Goal: Use online tool/utility: Utilize a website feature to perform a specific function

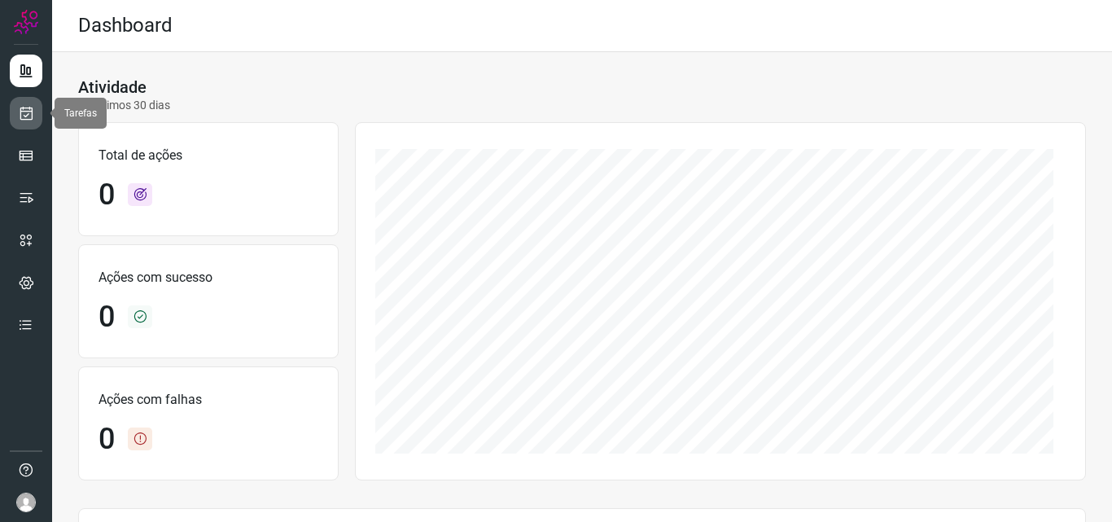
click at [31, 112] on icon at bounding box center [26, 113] width 17 height 16
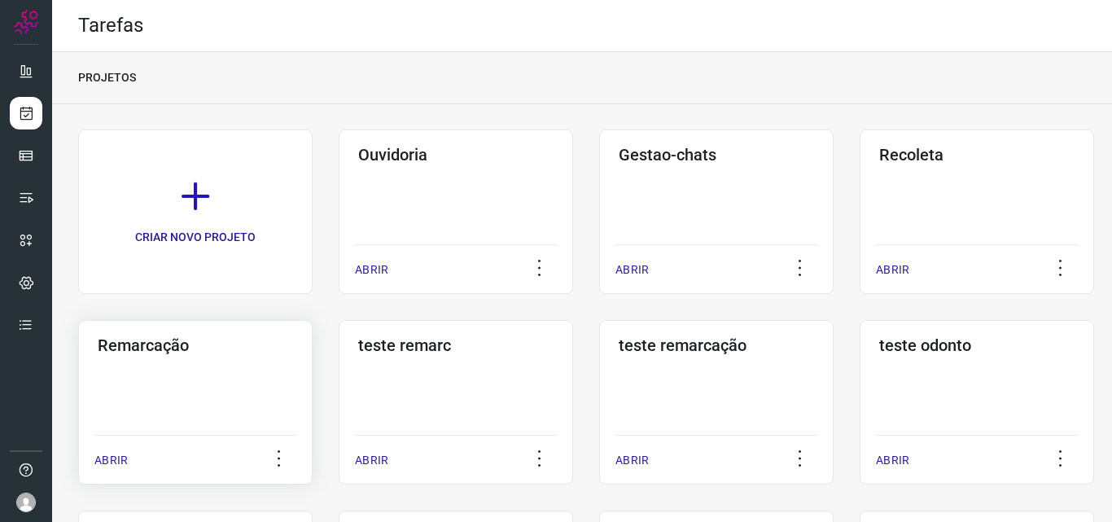
click at [100, 346] on h3 "Remarcação" at bounding box center [195, 345] width 195 height 20
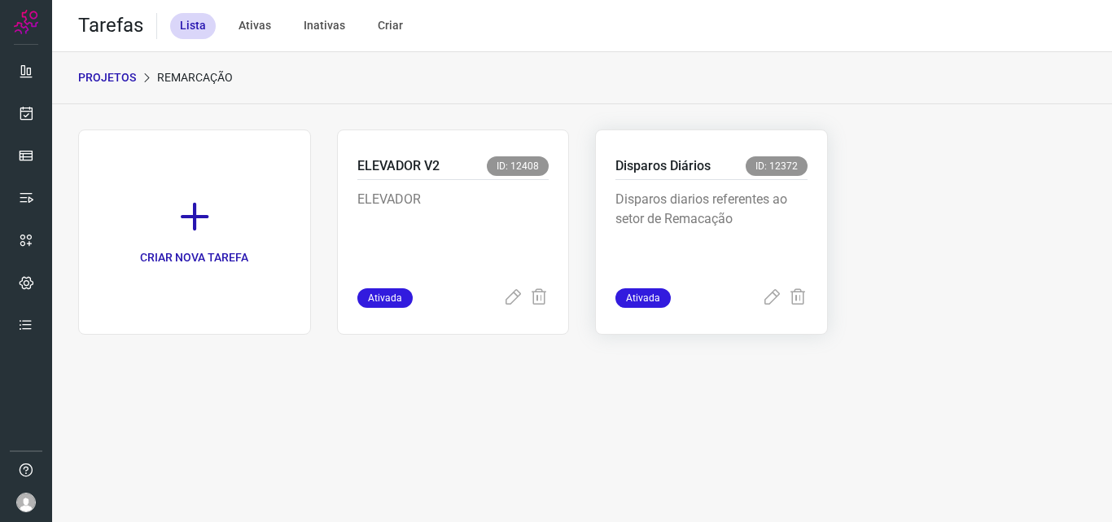
click at [660, 161] on p "Disparos Diários" at bounding box center [662, 166] width 95 height 20
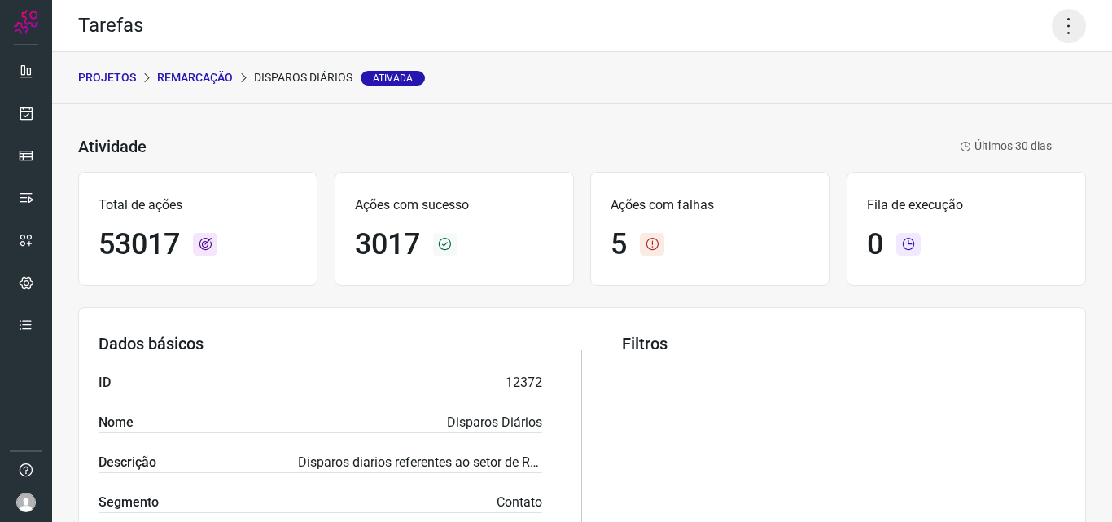
click at [1064, 28] on icon at bounding box center [1069, 26] width 34 height 34
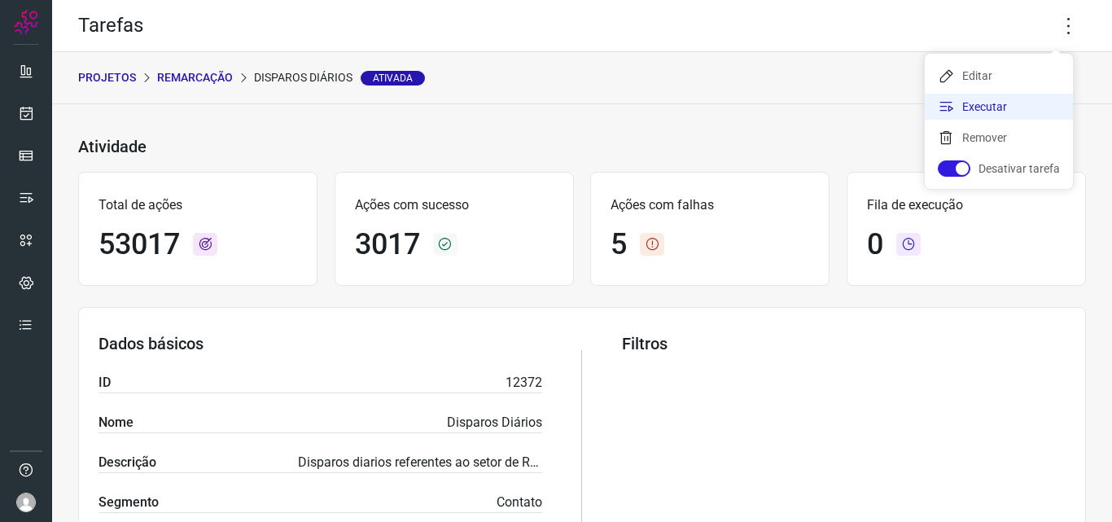
click at [968, 102] on li "Executar" at bounding box center [999, 107] width 148 height 26
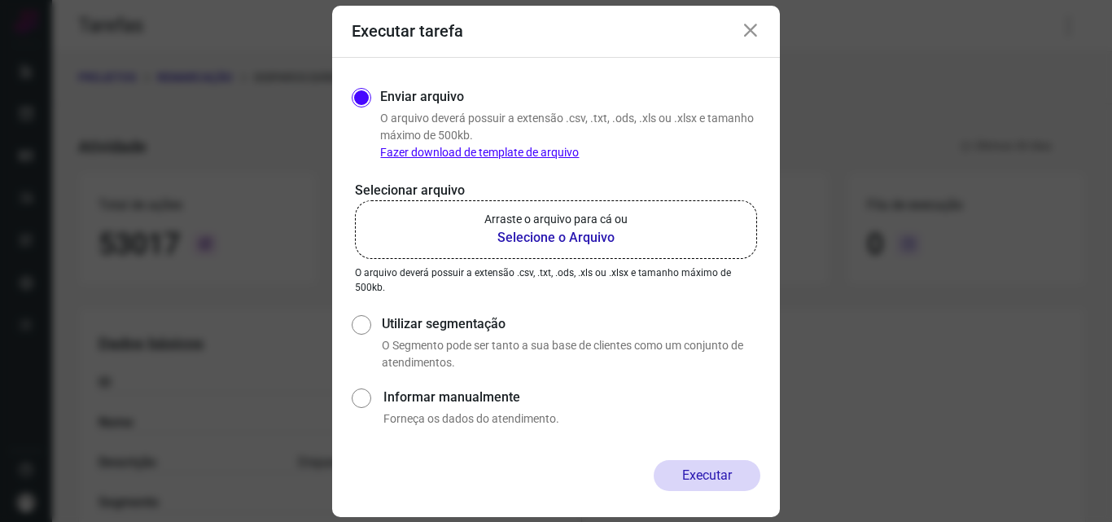
click at [528, 230] on b "Selecione o Arquivo" at bounding box center [555, 238] width 143 height 20
click at [0, 0] on input "Arraste o arquivo para cá ou Selecione o Arquivo" at bounding box center [0, 0] width 0 height 0
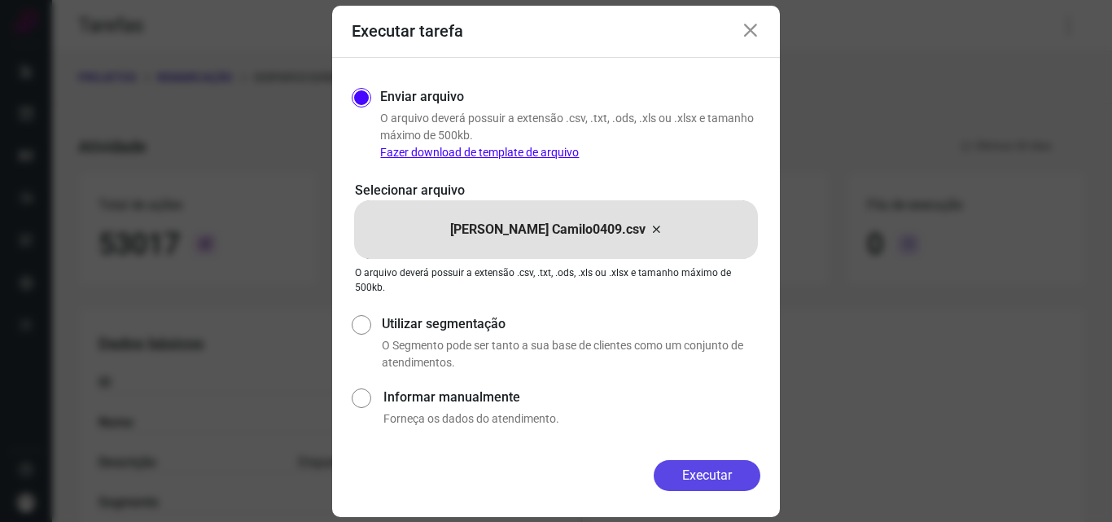
click at [707, 480] on button "Executar" at bounding box center [707, 475] width 107 height 31
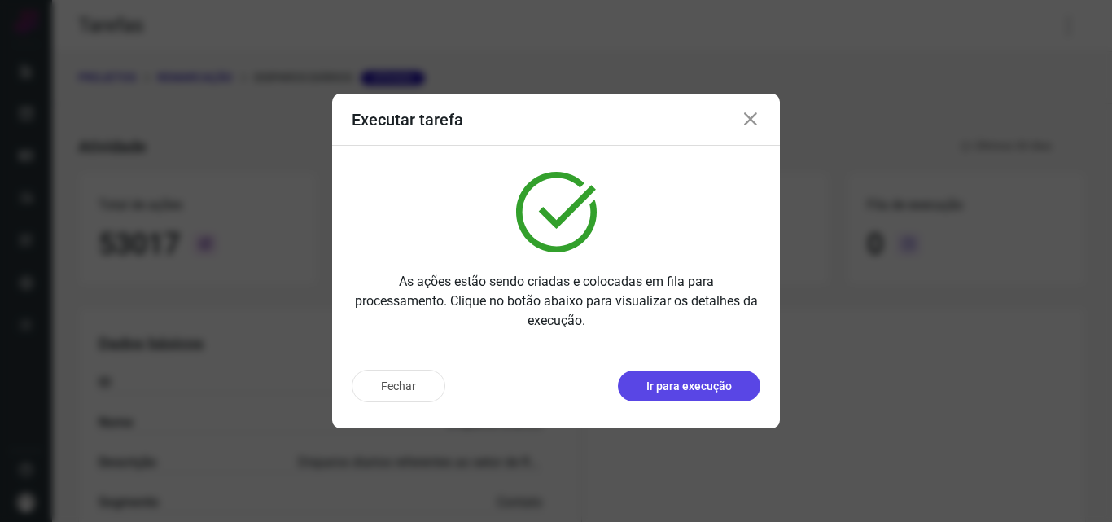
click at [664, 383] on p "Ir para execução" at bounding box center [688, 386] width 85 height 17
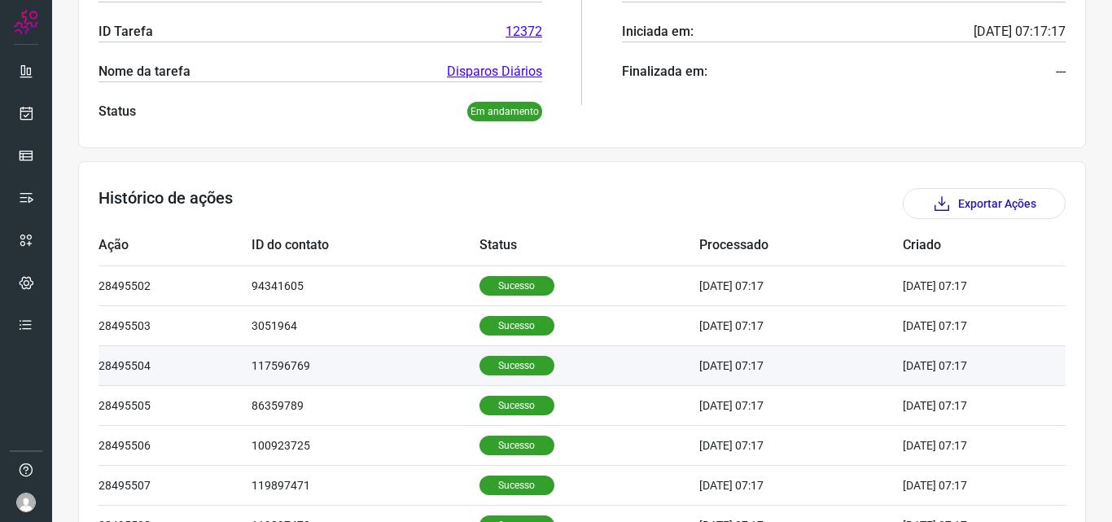
scroll to position [326, 0]
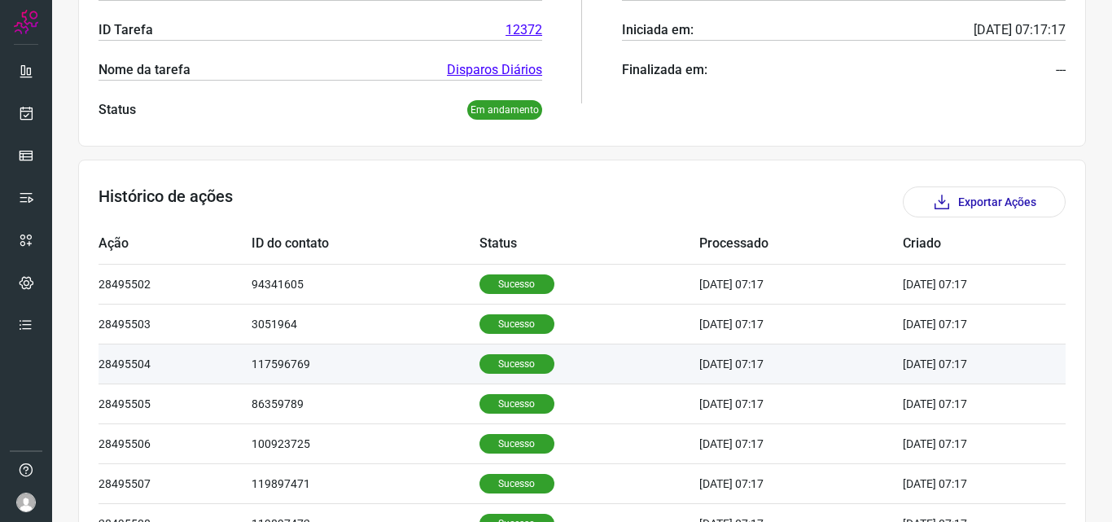
click at [506, 365] on p "Sucesso" at bounding box center [517, 364] width 75 height 20
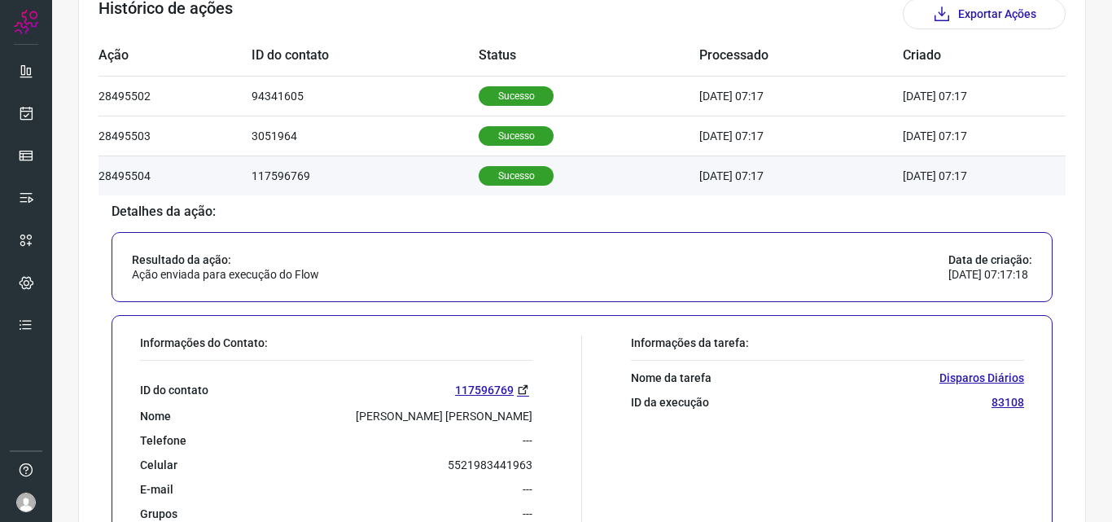
scroll to position [570, 0]
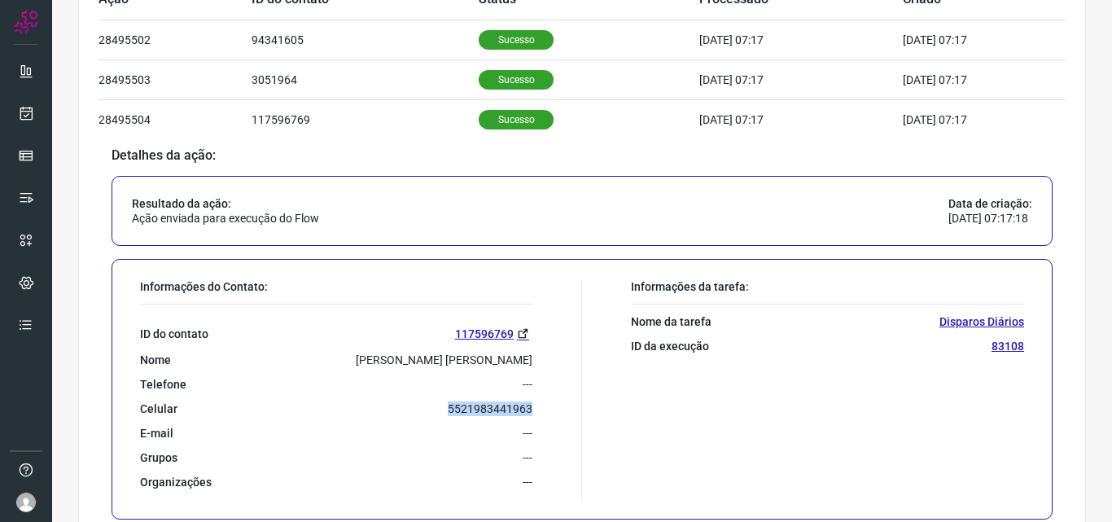
drag, startPoint x: 437, startPoint y: 408, endPoint x: 534, endPoint y: 410, distance: 96.9
click at [534, 410] on div "Informações do Contato: ID do contato 117596769 Nome [PERSON_NAME] [PERSON_NAME…" at bounding box center [357, 389] width 450 height 220
copy p "5521983441963"
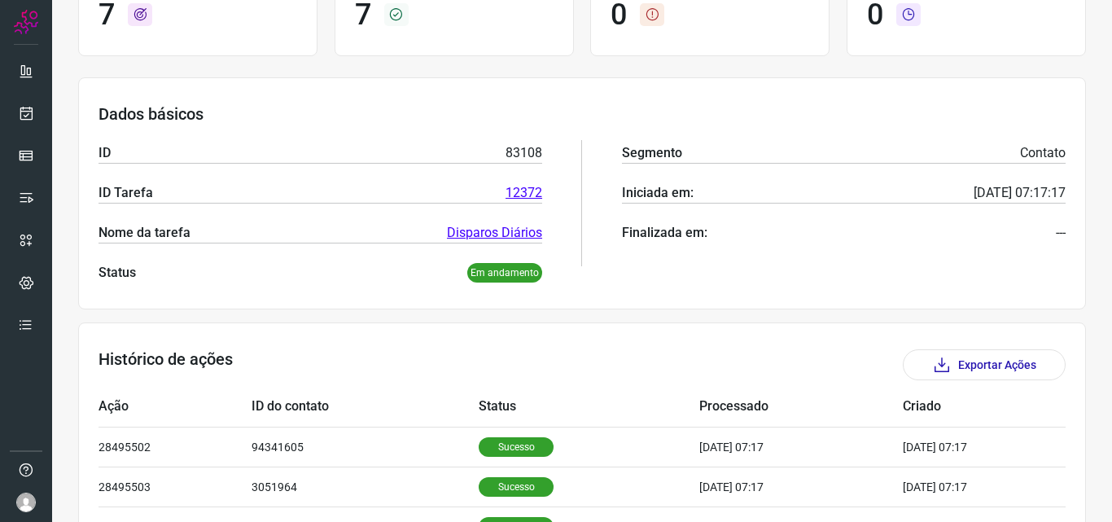
scroll to position [0, 0]
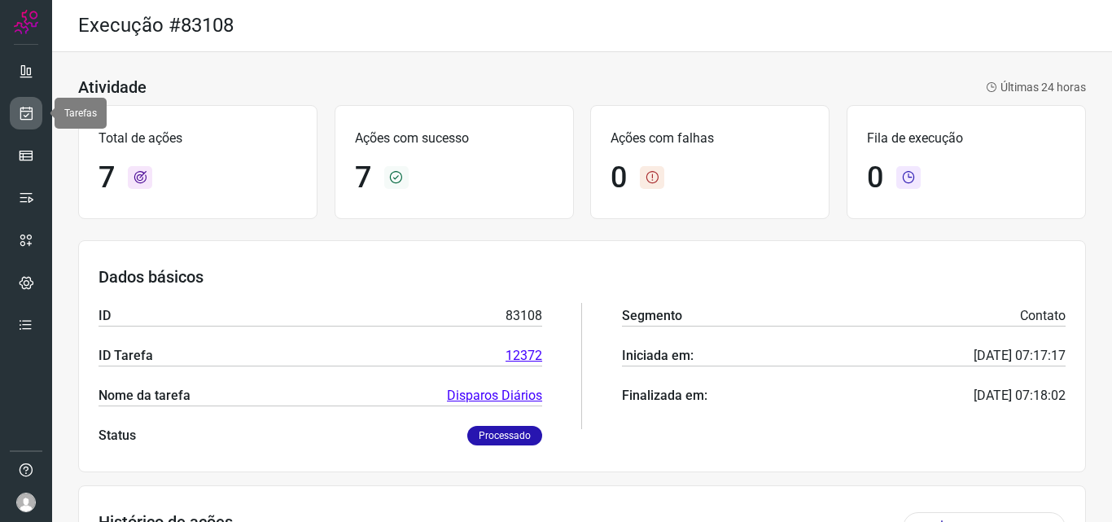
click at [33, 118] on icon at bounding box center [26, 113] width 17 height 16
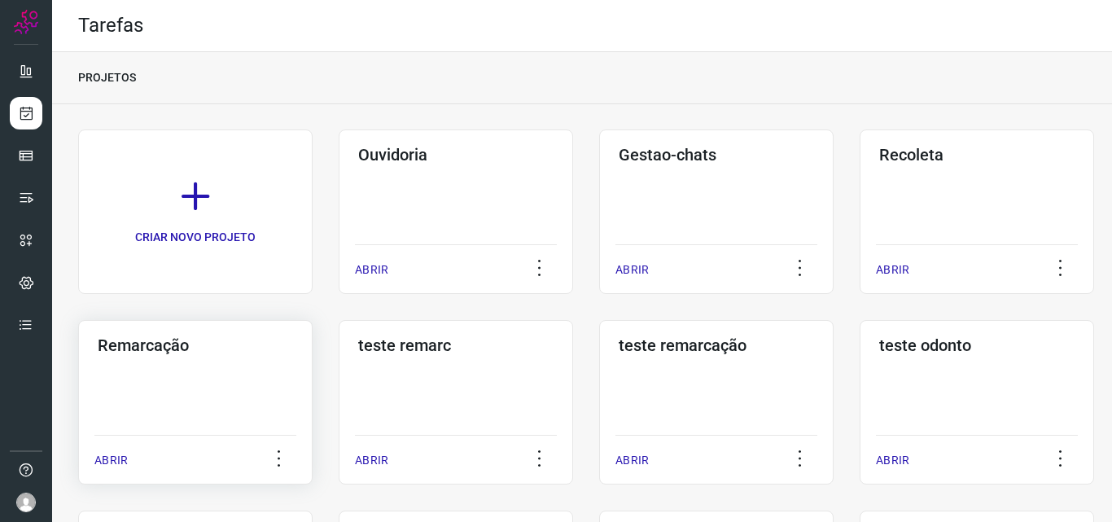
click at [162, 345] on h3 "Remarcação" at bounding box center [195, 345] width 195 height 20
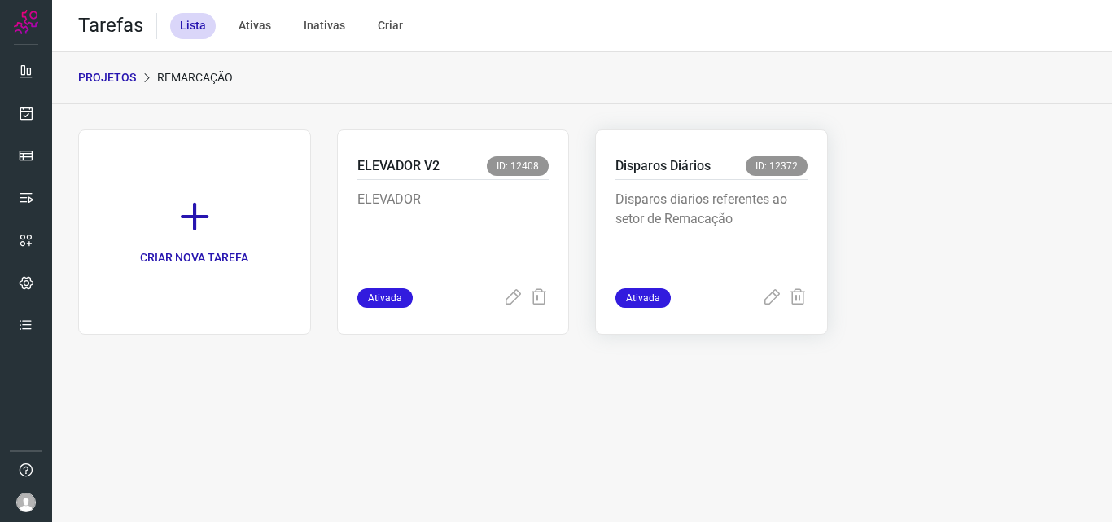
click at [681, 157] on p "Disparos Diários" at bounding box center [662, 166] width 95 height 20
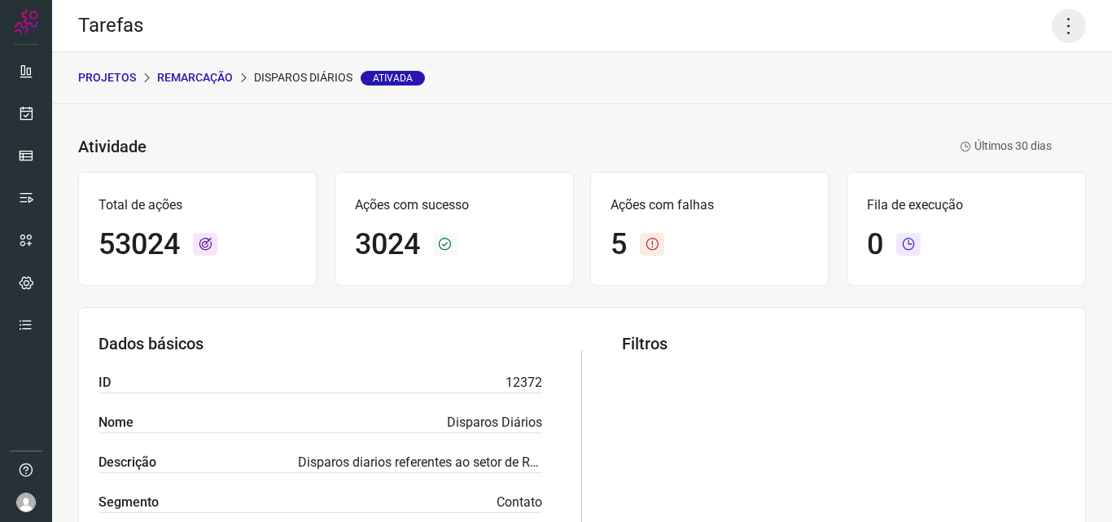
click at [1060, 28] on icon at bounding box center [1069, 26] width 34 height 34
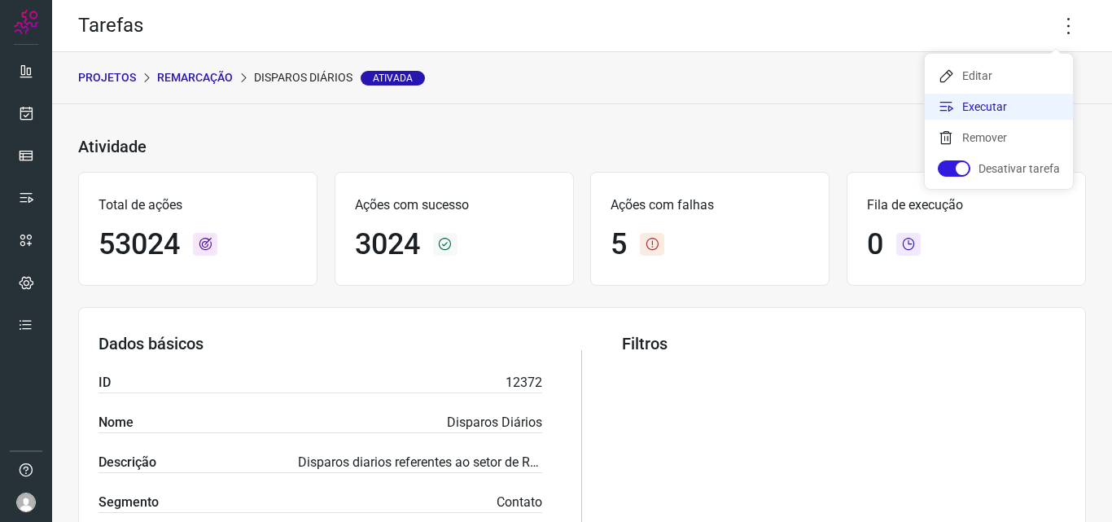
click at [997, 103] on li "Executar" at bounding box center [999, 107] width 148 height 26
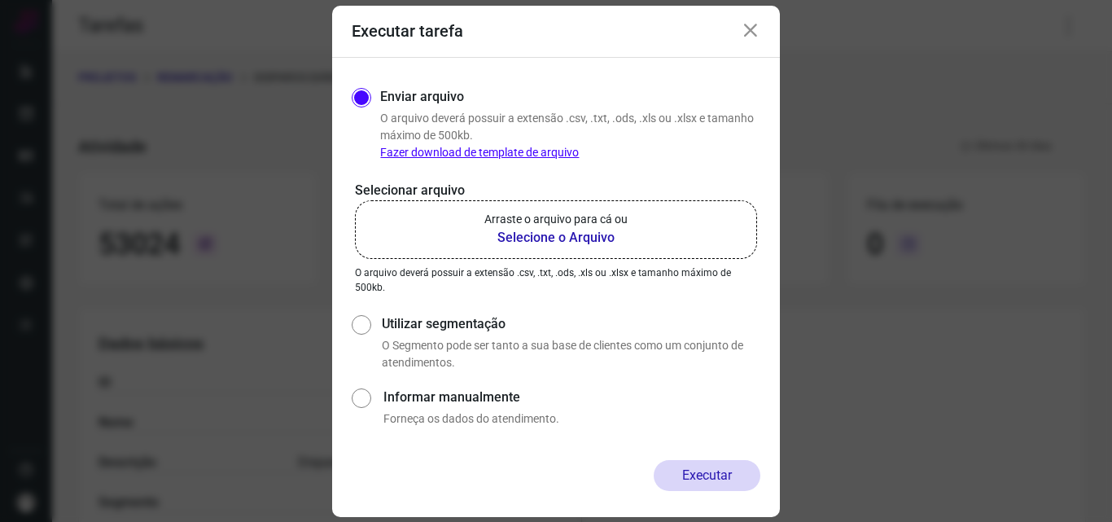
click at [558, 241] on b "Selecione o Arquivo" at bounding box center [555, 238] width 143 height 20
click at [0, 0] on input "Arraste o arquivo para cá ou Selecione o Arquivo" at bounding box center [0, 0] width 0 height 0
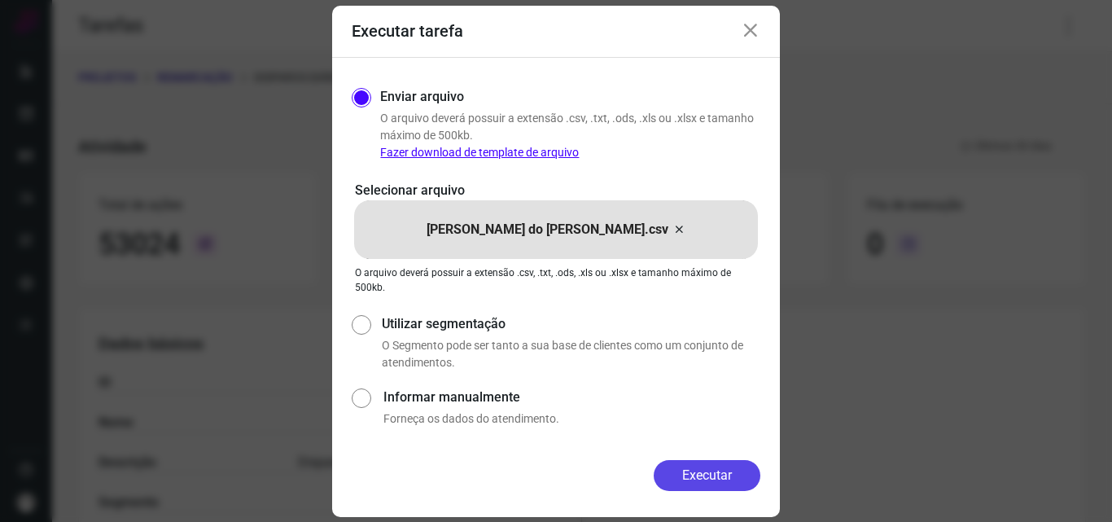
click at [712, 469] on button "Executar" at bounding box center [707, 475] width 107 height 31
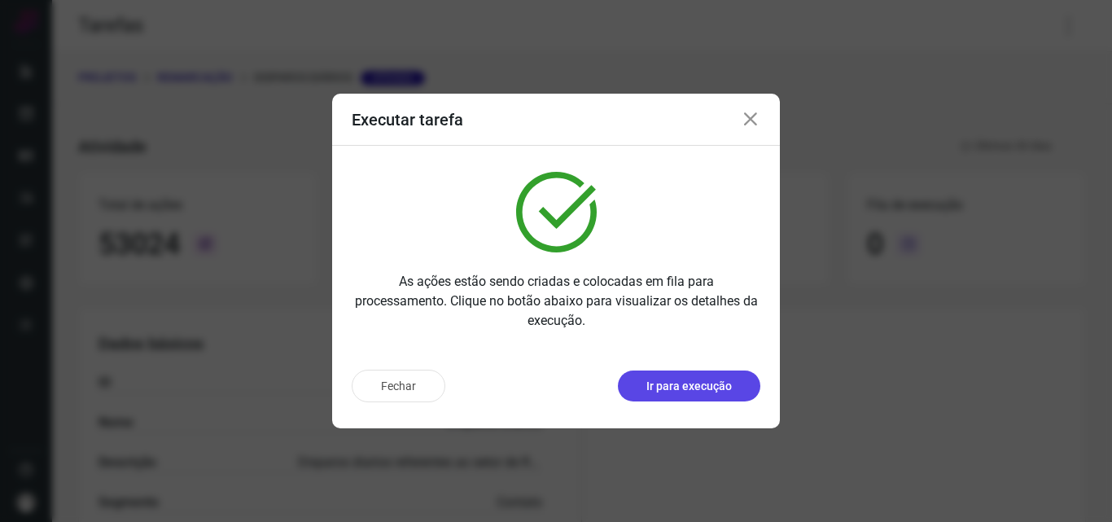
click at [691, 386] on p "Ir para execução" at bounding box center [688, 386] width 85 height 17
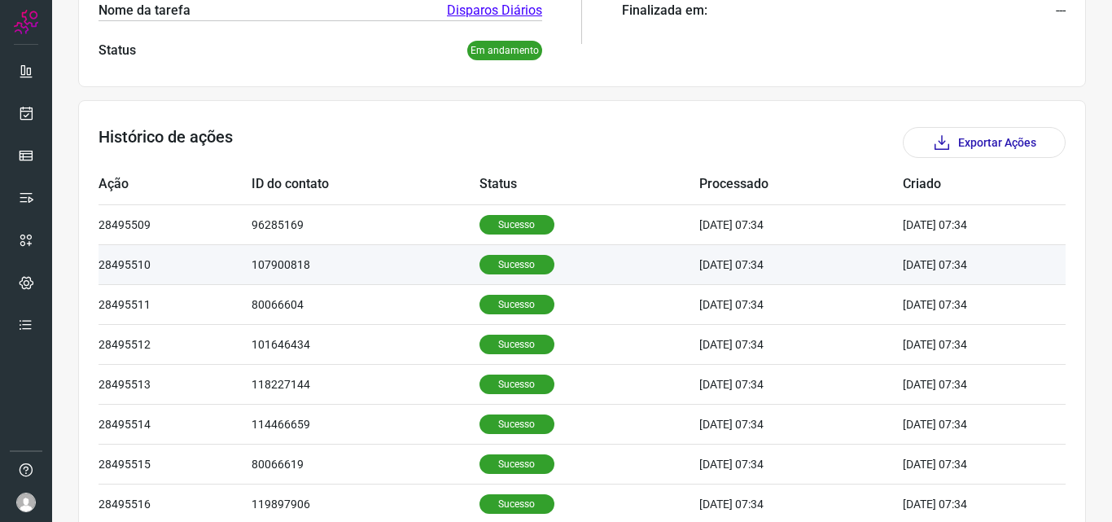
scroll to position [407, 0]
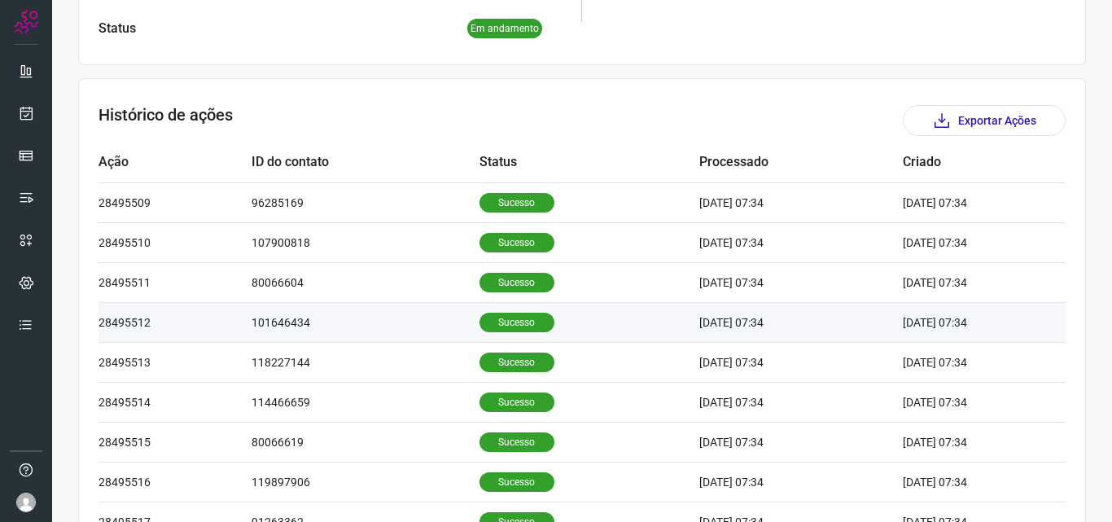
click at [484, 313] on p "Sucesso" at bounding box center [517, 323] width 75 height 20
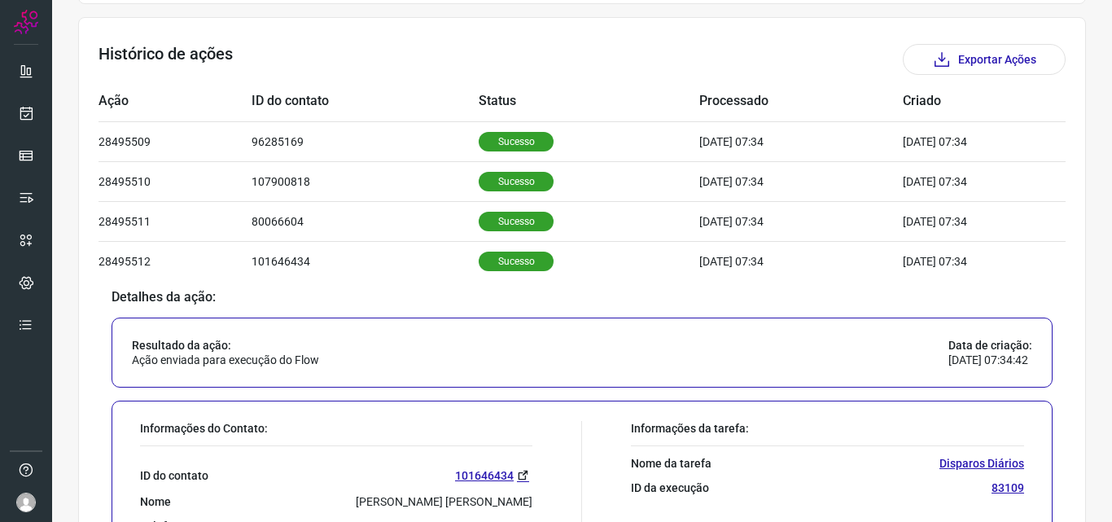
scroll to position [570, 0]
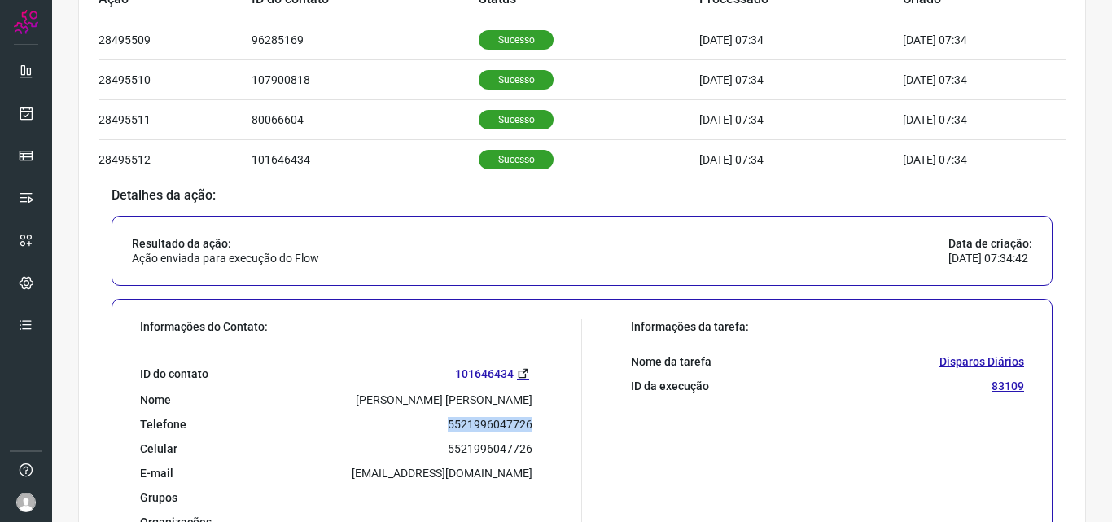
drag, startPoint x: 440, startPoint y: 426, endPoint x: 541, endPoint y: 421, distance: 101.1
click at [541, 421] on div "Informações do Contato: ID do contato 101646434 Nome Rosilene Francisco Dos San…" at bounding box center [357, 429] width 450 height 220
copy p "5521996047726"
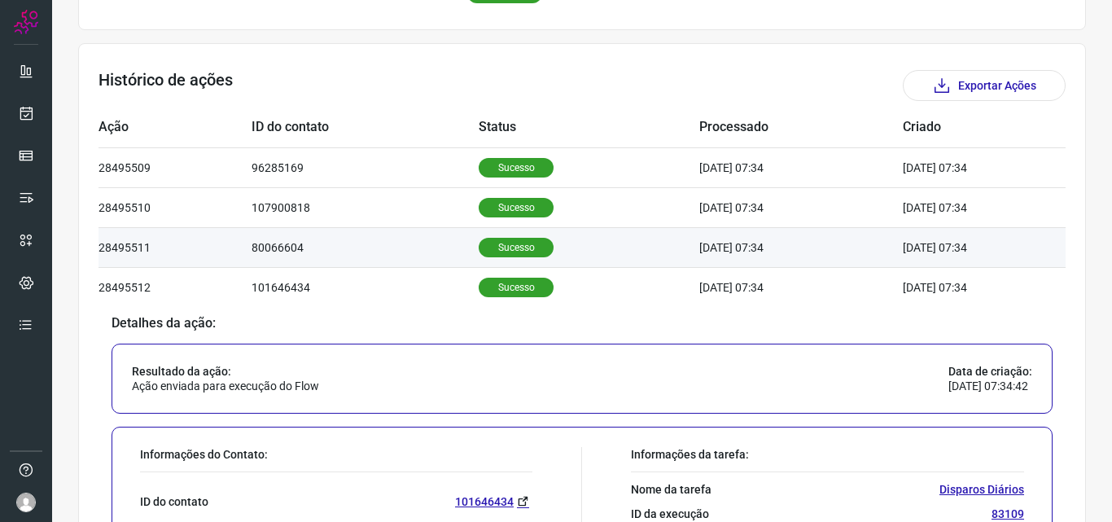
scroll to position [0, 0]
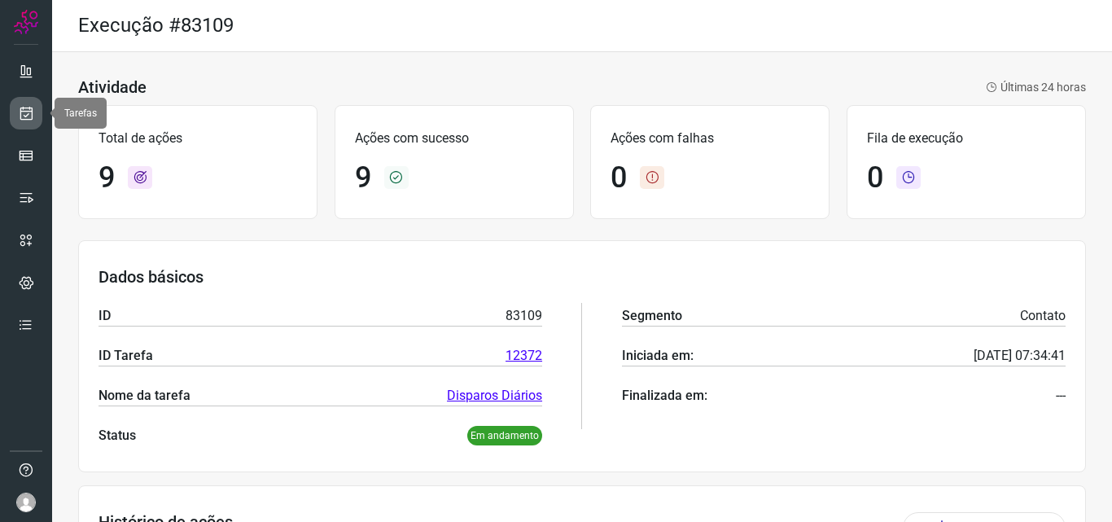
click at [24, 107] on icon at bounding box center [26, 113] width 17 height 16
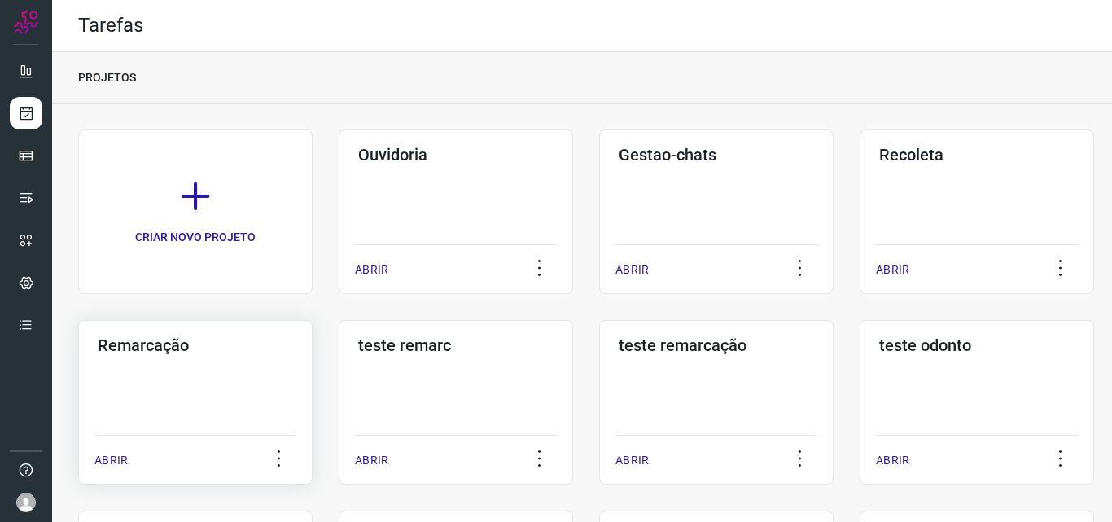
click at [135, 344] on h3 "Remarcação" at bounding box center [195, 345] width 195 height 20
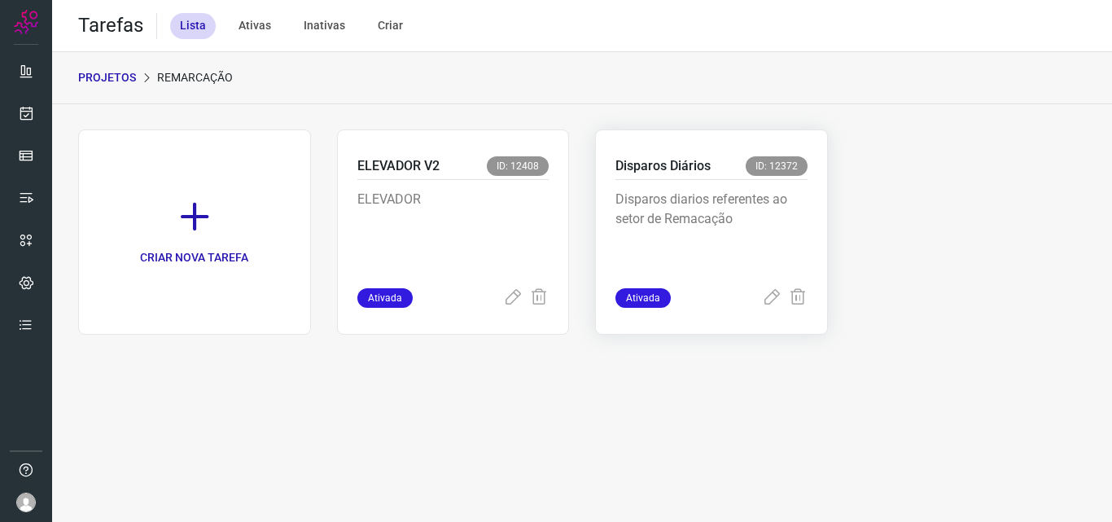
click at [646, 160] on p "Disparos Diários" at bounding box center [662, 166] width 95 height 20
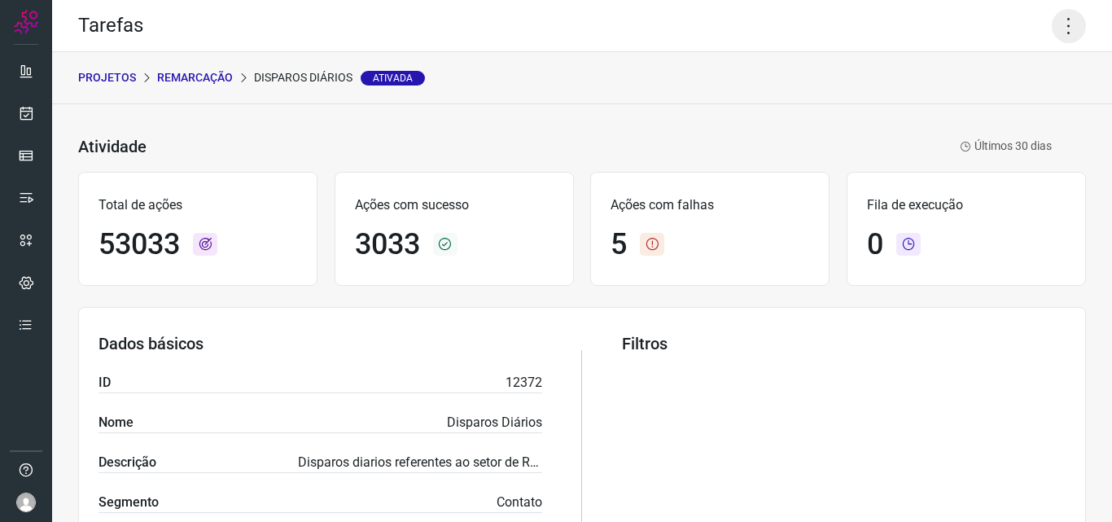
click at [1059, 24] on icon at bounding box center [1069, 26] width 34 height 34
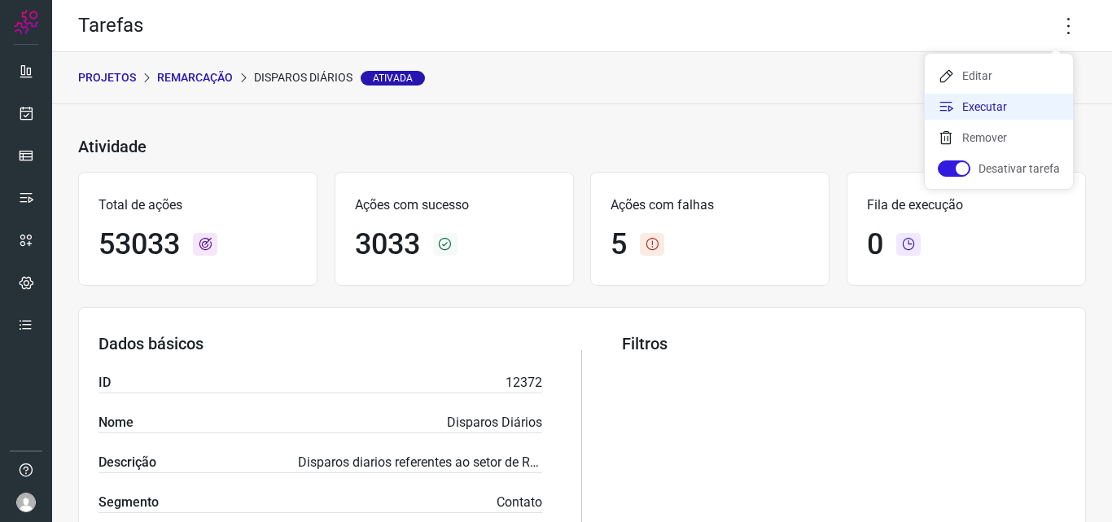
click at [970, 106] on li "Executar" at bounding box center [999, 107] width 148 height 26
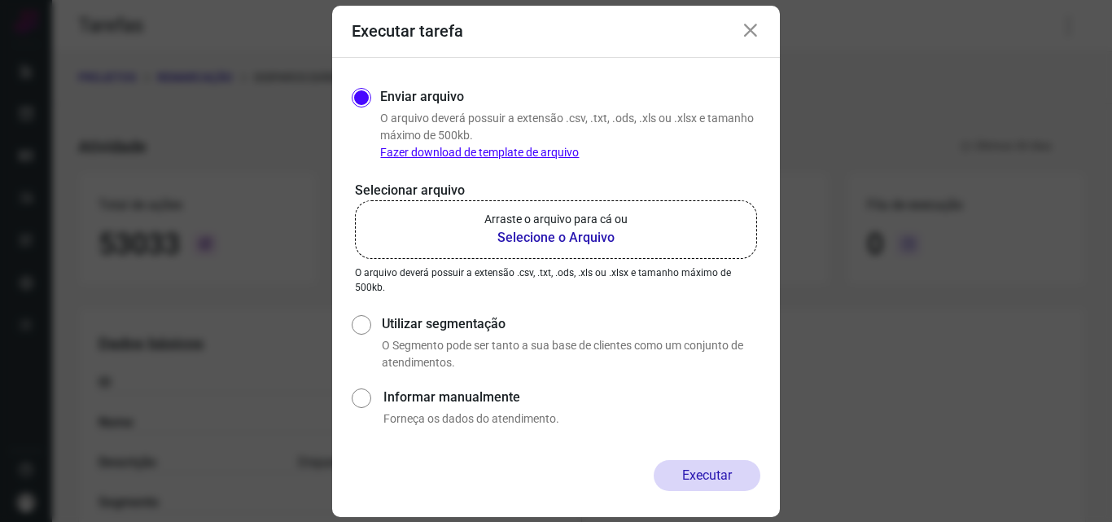
click at [532, 236] on b "Selecione o Arquivo" at bounding box center [555, 238] width 143 height 20
click at [0, 0] on input "Arraste o arquivo para cá ou Selecione o Arquivo" at bounding box center [0, 0] width 0 height 0
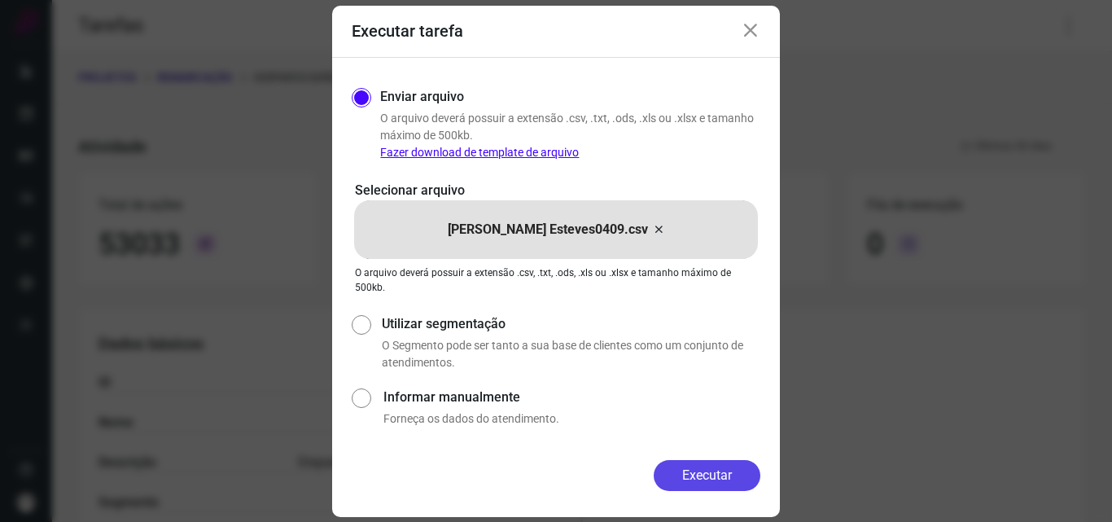
click at [719, 468] on button "Executar" at bounding box center [707, 475] width 107 height 31
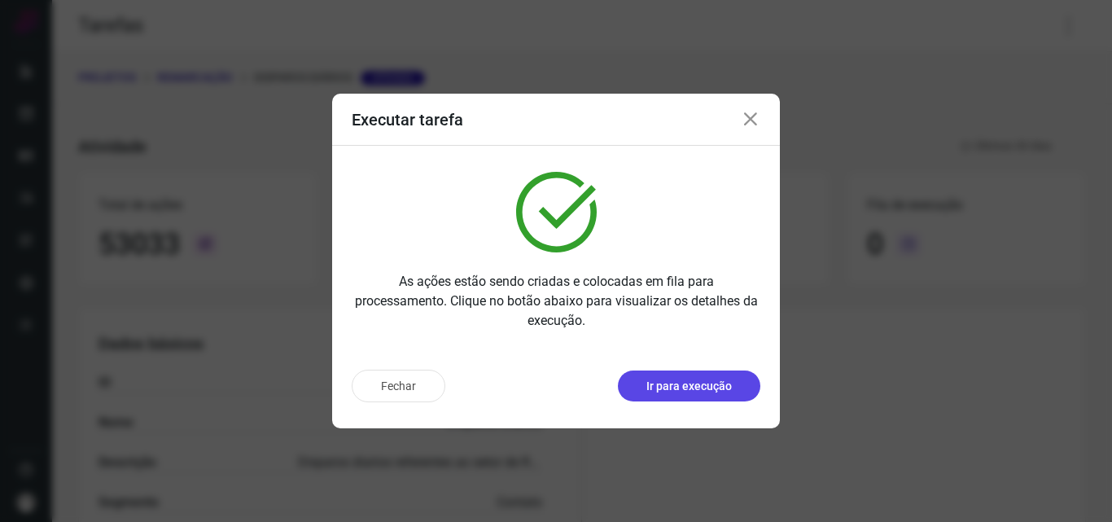
click at [677, 385] on p "Ir para execução" at bounding box center [688, 386] width 85 height 17
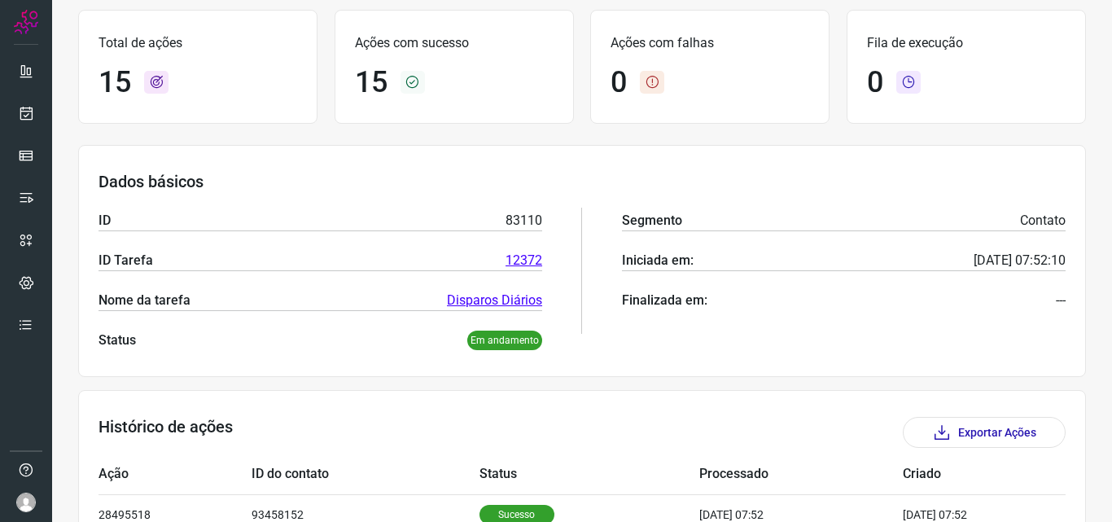
scroll to position [326, 0]
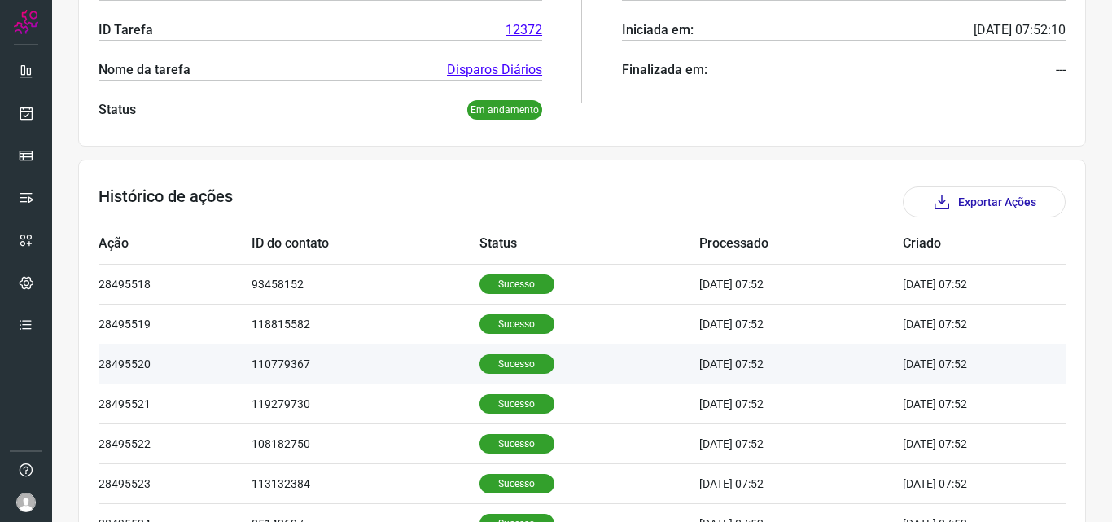
click at [514, 364] on p "Sucesso" at bounding box center [517, 364] width 75 height 20
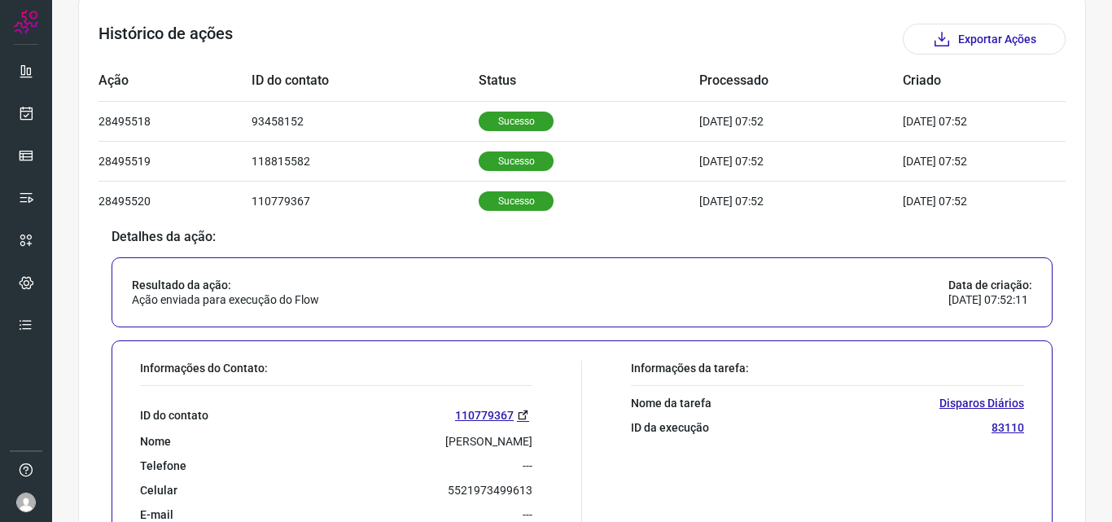
scroll to position [570, 0]
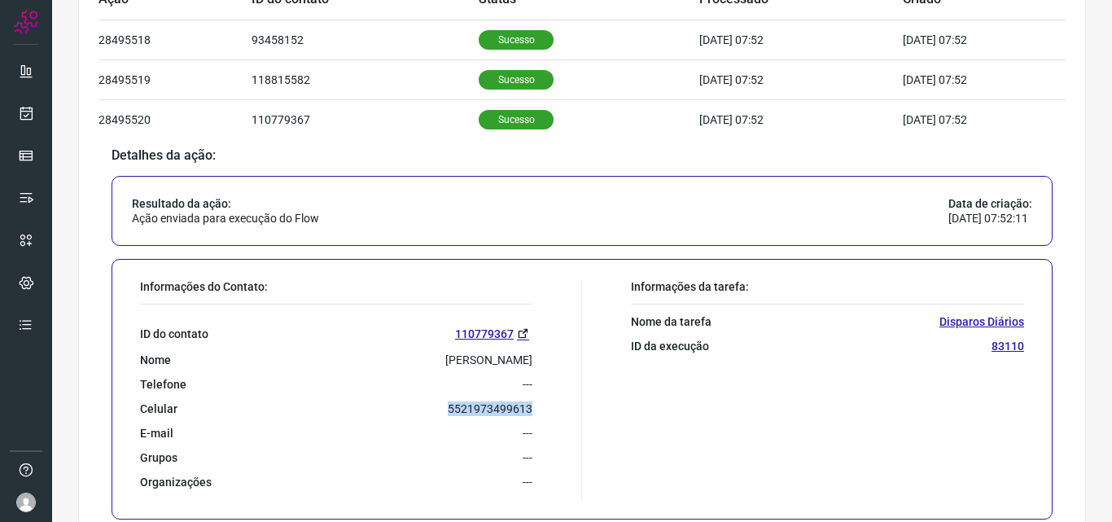
drag, startPoint x: 433, startPoint y: 406, endPoint x: 537, endPoint y: 413, distance: 103.6
click at [537, 413] on div "Informações do Contato: ID do contato 110779367 Nome Angelica Ribeiro Leite Tel…" at bounding box center [357, 389] width 450 height 220
copy p "5521973499613"
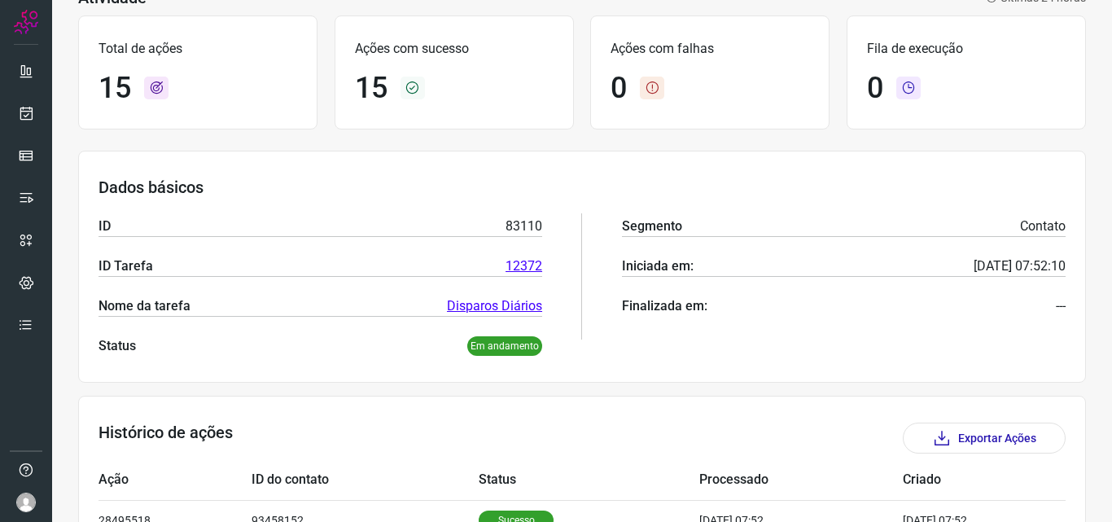
scroll to position [0, 0]
